Goal: Navigation & Orientation: Find specific page/section

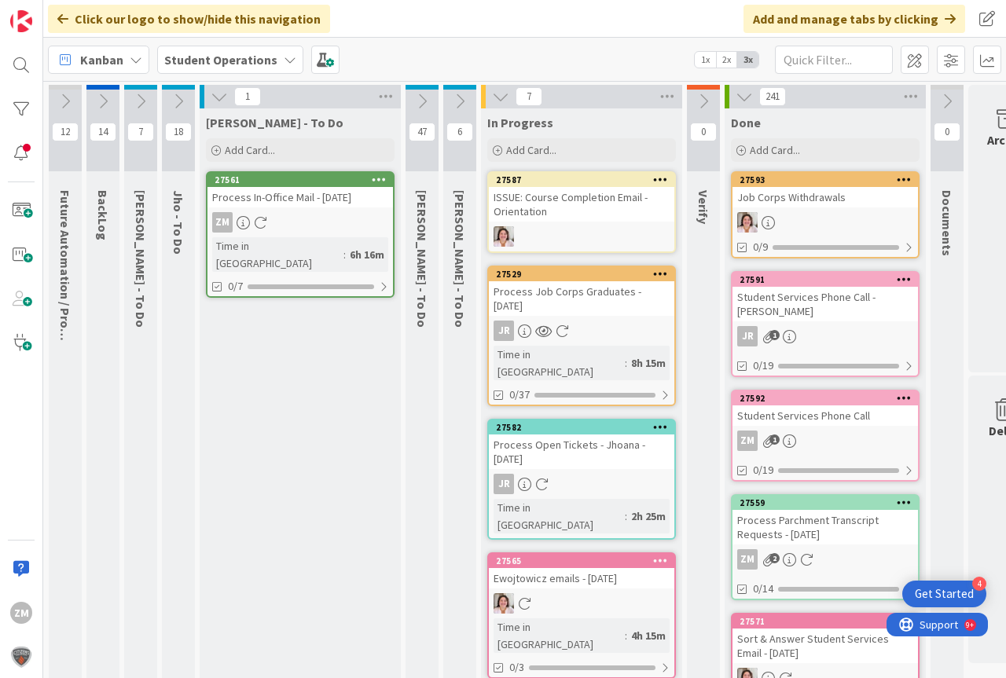
scroll to position [0, 58]
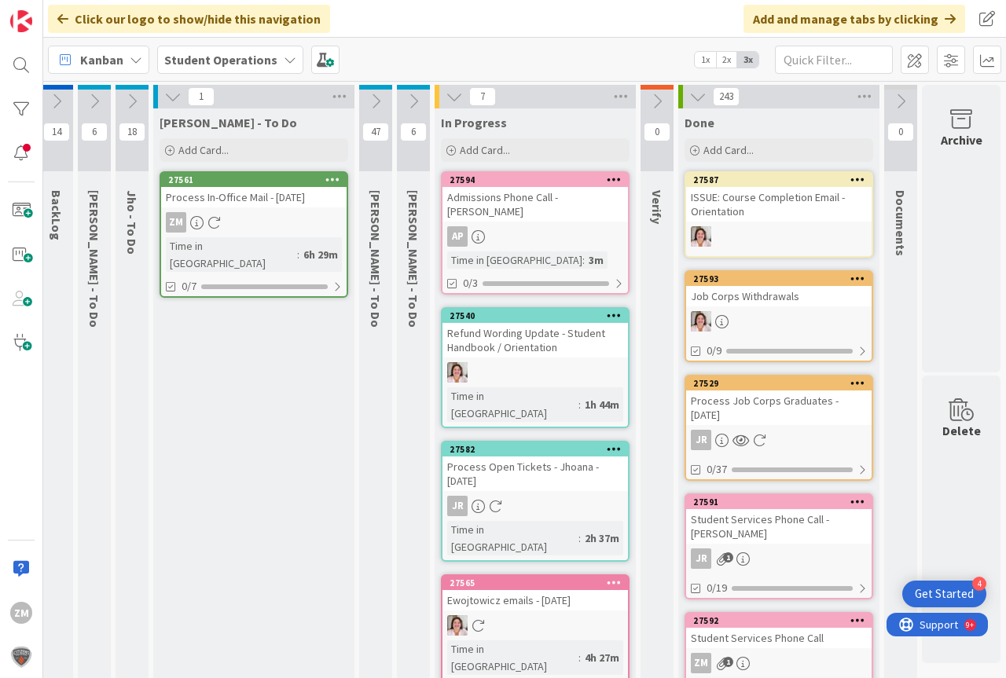
click at [123, 99] on icon at bounding box center [131, 101] width 17 height 17
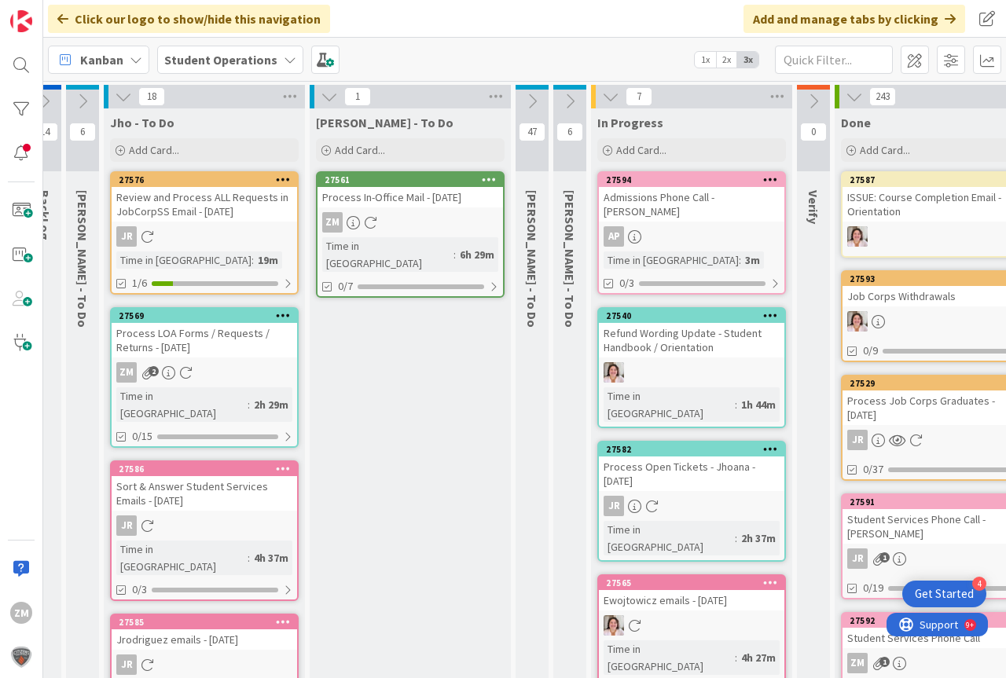
click at [239, 350] on div "Process LOA Forms / Requests / Returns - [DATE]" at bounding box center [205, 340] width 186 height 35
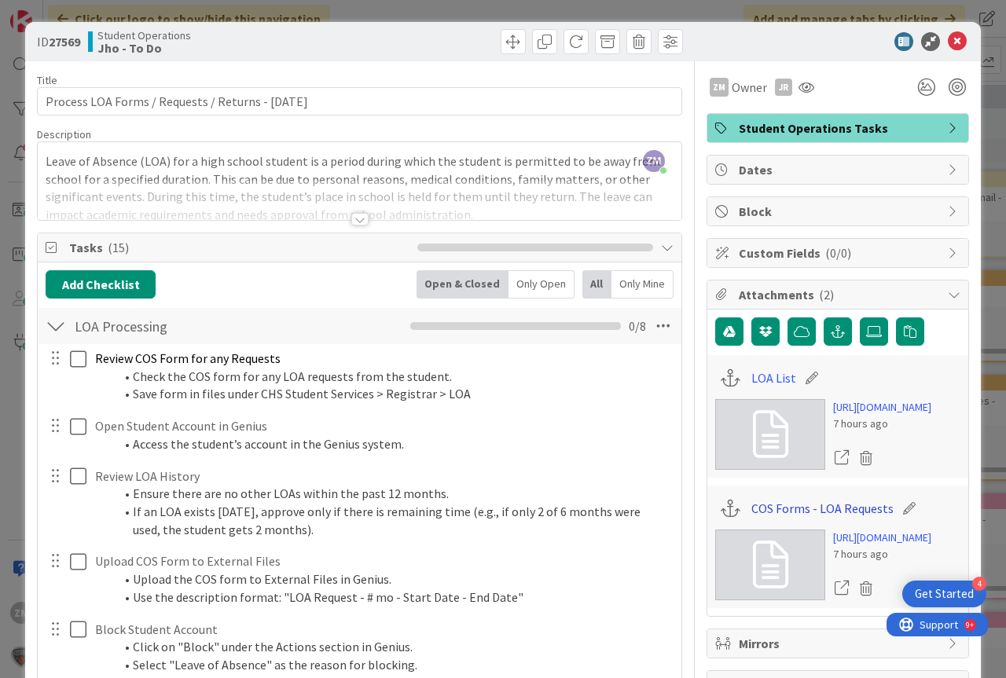
click at [826, 518] on link "COS Forms - LOA Requests" at bounding box center [823, 508] width 142 height 19
click at [948, 48] on icon at bounding box center [957, 41] width 19 height 19
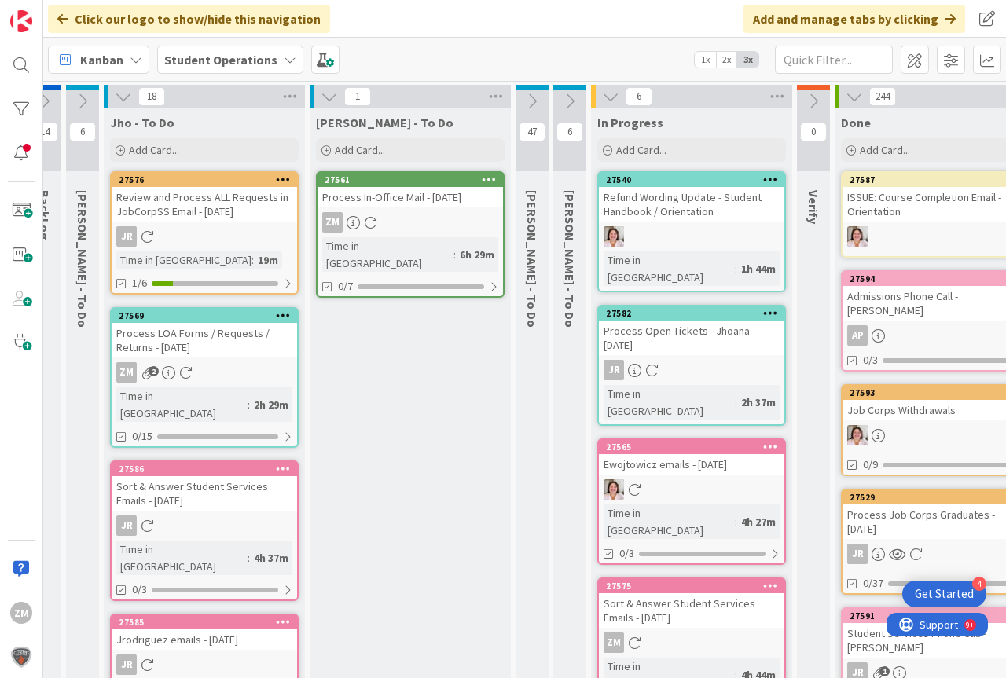
click at [177, 350] on div "Process LOA Forms / Requests / Returns - [DATE]" at bounding box center [205, 340] width 186 height 35
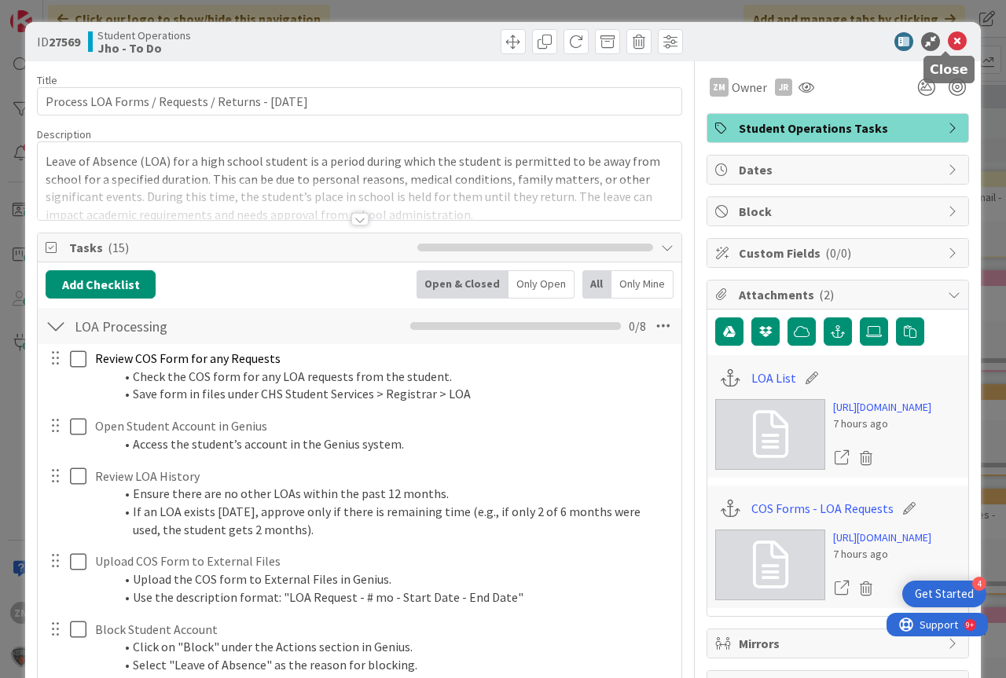
click at [948, 46] on icon at bounding box center [957, 41] width 19 height 19
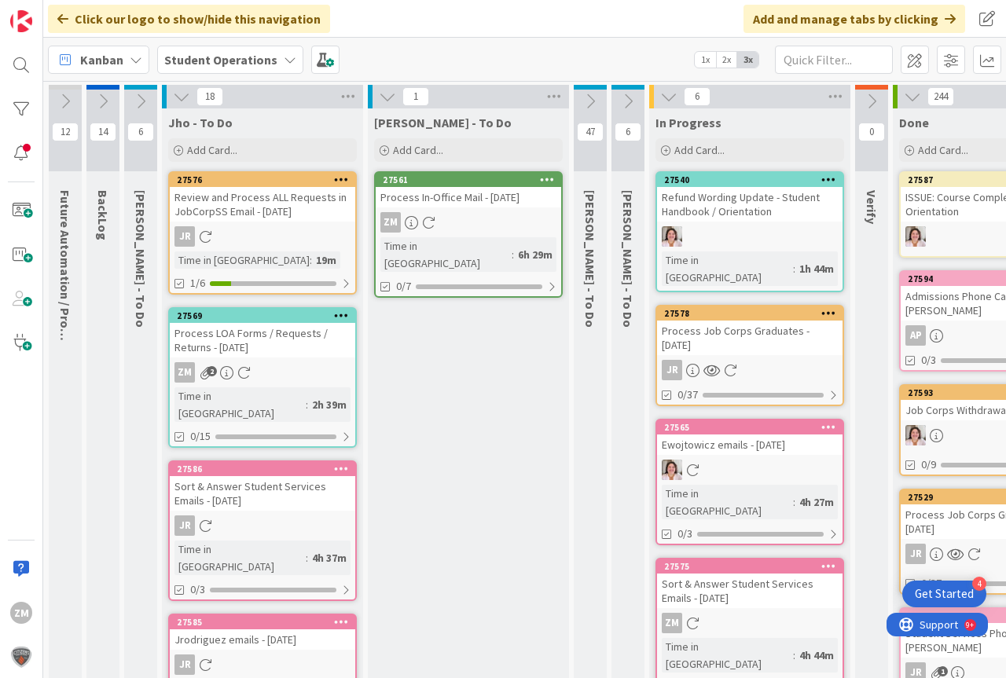
click at [235, 350] on div "Process LOA Forms / Requests / Returns - [DATE]" at bounding box center [263, 340] width 186 height 35
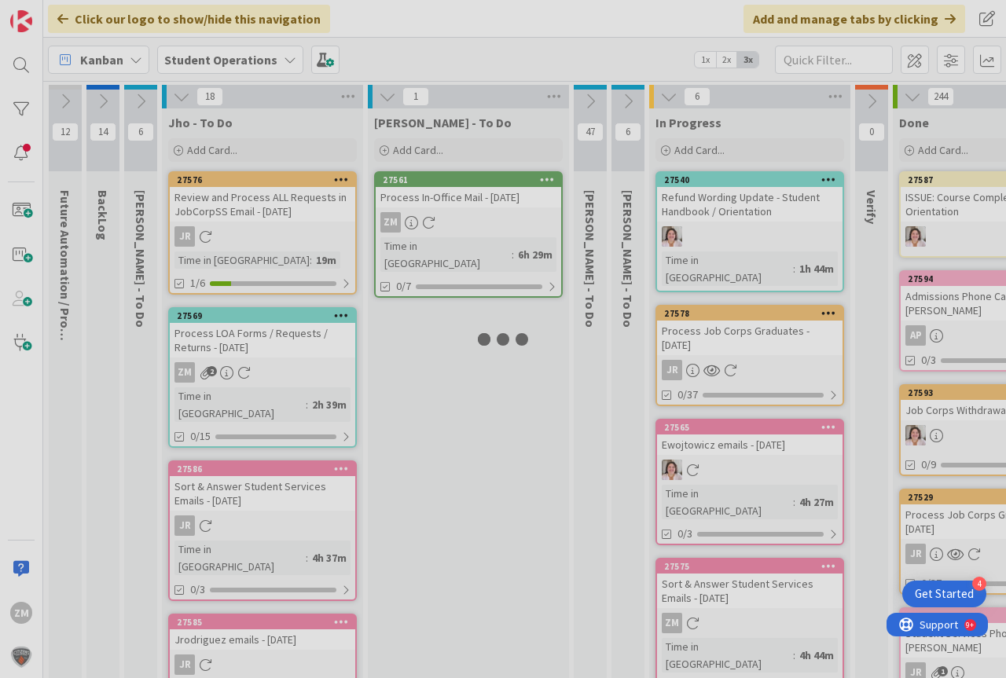
click at [235, 349] on div at bounding box center [503, 339] width 1006 height 678
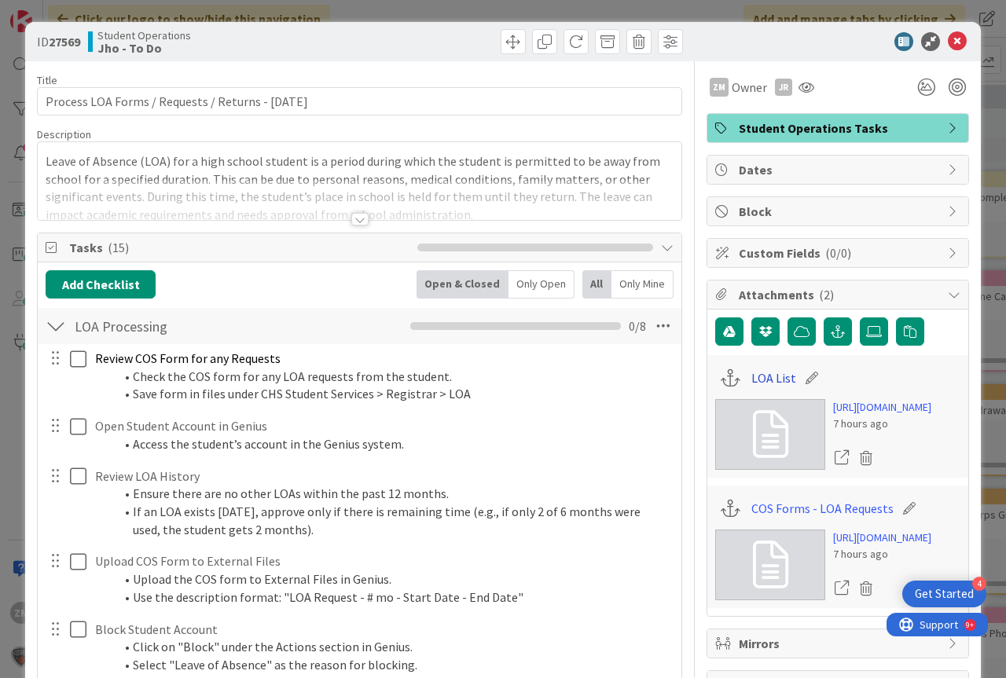
click at [769, 377] on link "LOA List" at bounding box center [774, 378] width 45 height 19
click at [948, 37] on icon at bounding box center [957, 41] width 19 height 19
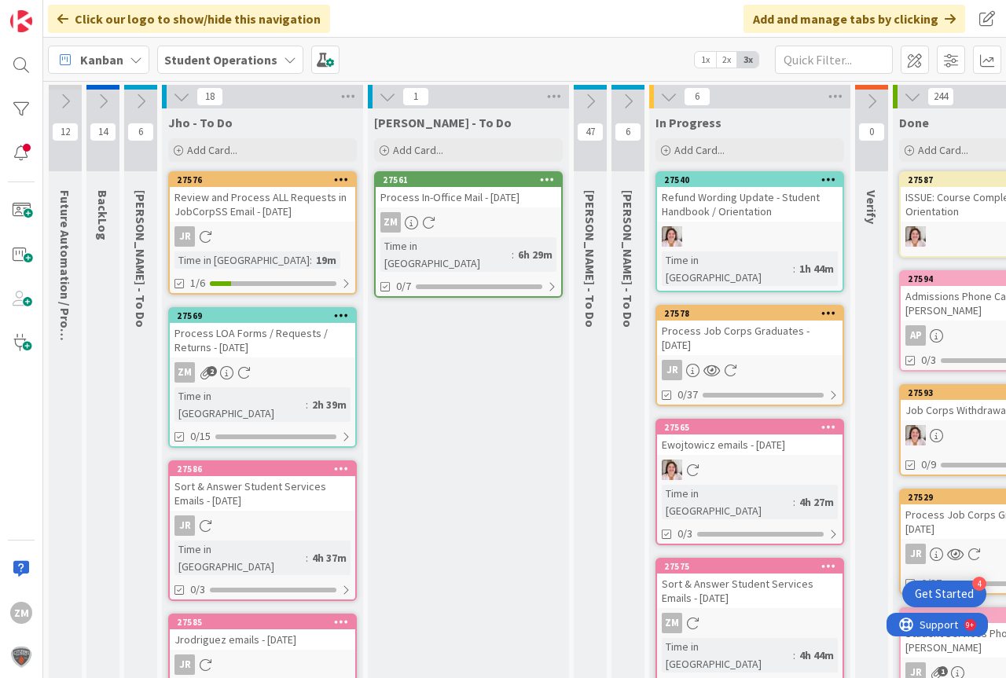
click at [179, 97] on icon at bounding box center [181, 96] width 17 height 17
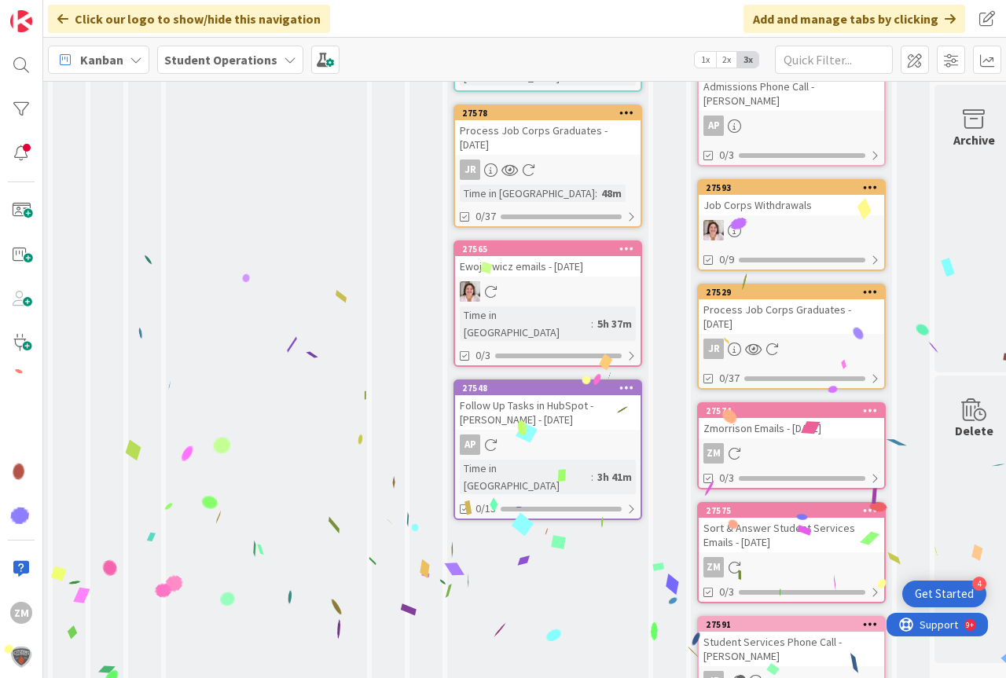
scroll to position [0, 34]
